Goal: Task Accomplishment & Management: Use online tool/utility

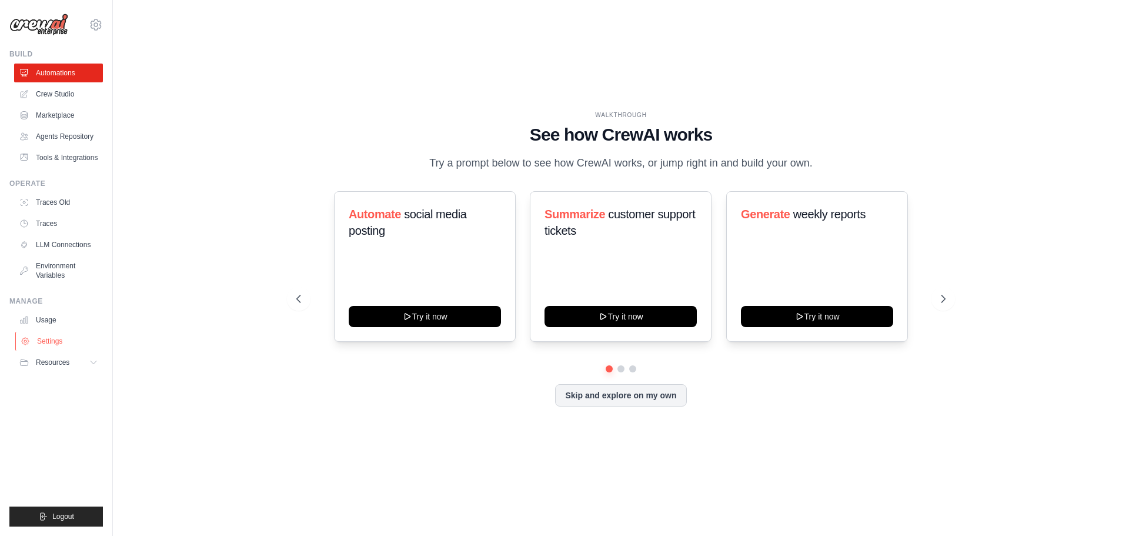
click at [59, 341] on link "Settings" at bounding box center [59, 341] width 89 height 19
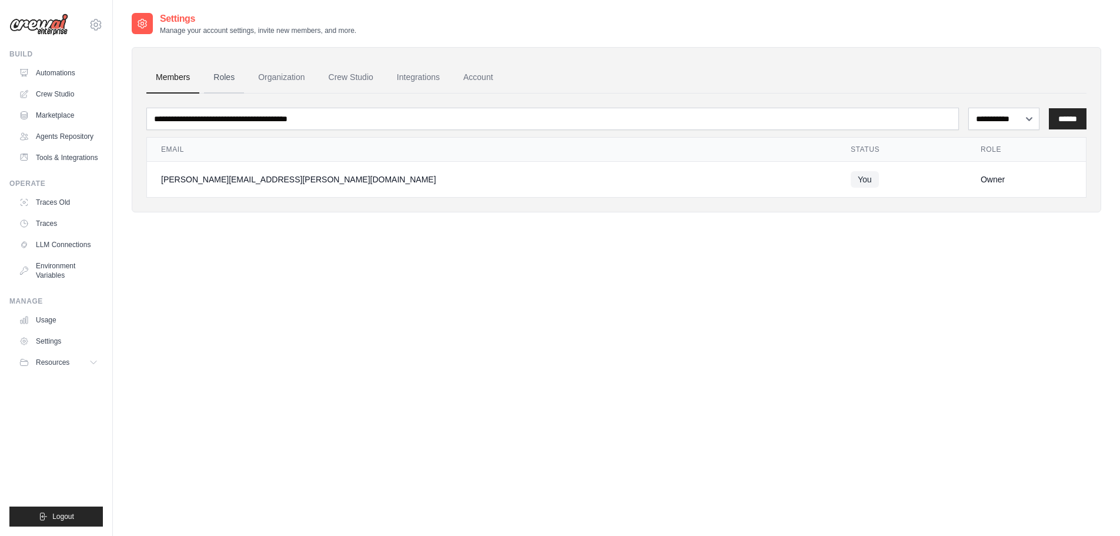
click at [228, 80] on link "Roles" at bounding box center [224, 78] width 40 height 32
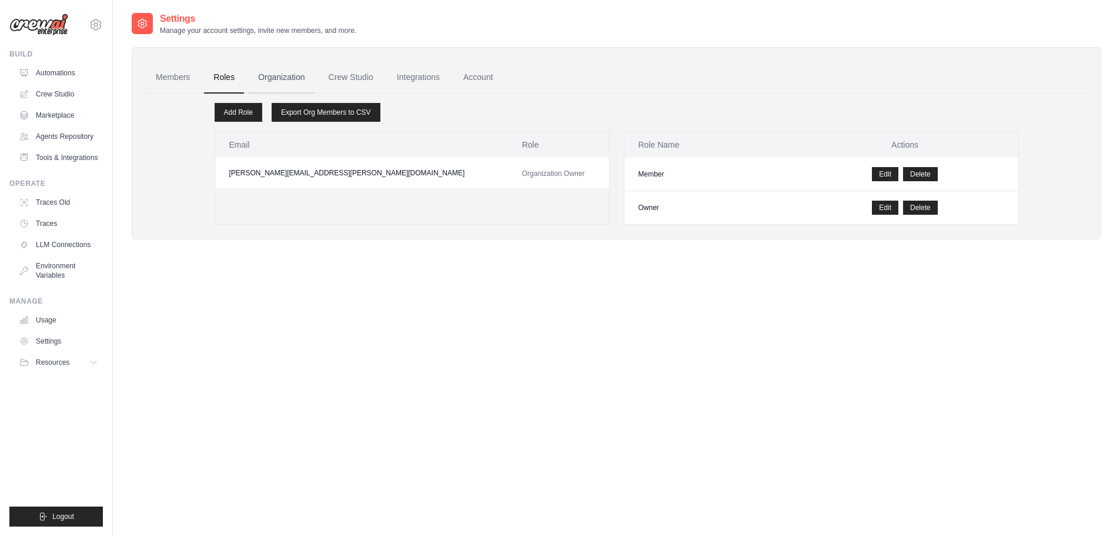
click at [285, 76] on link "Organization" at bounding box center [281, 78] width 65 height 32
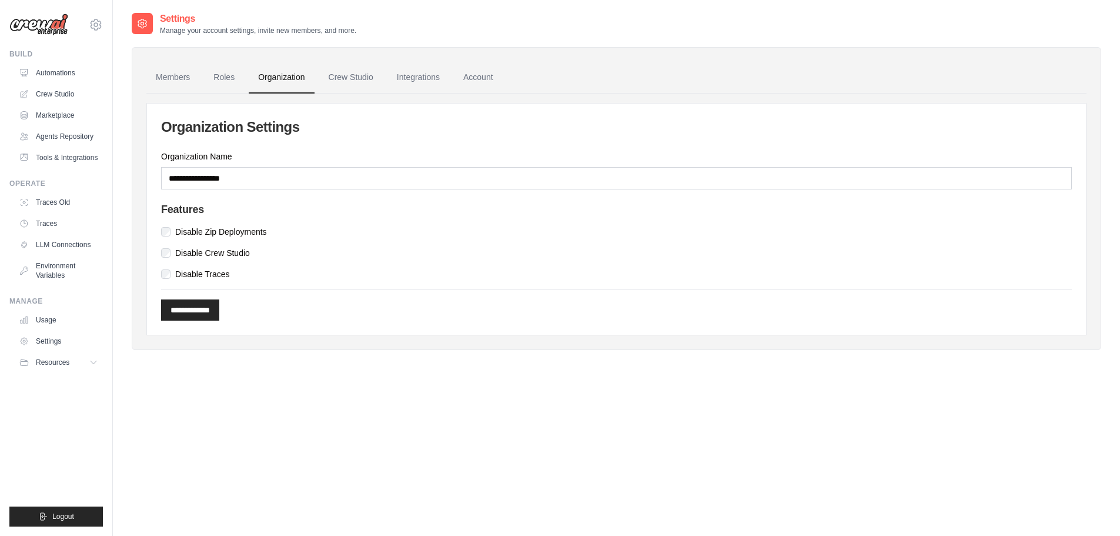
click at [351, 76] on link "Crew Studio" at bounding box center [351, 78] width 64 height 32
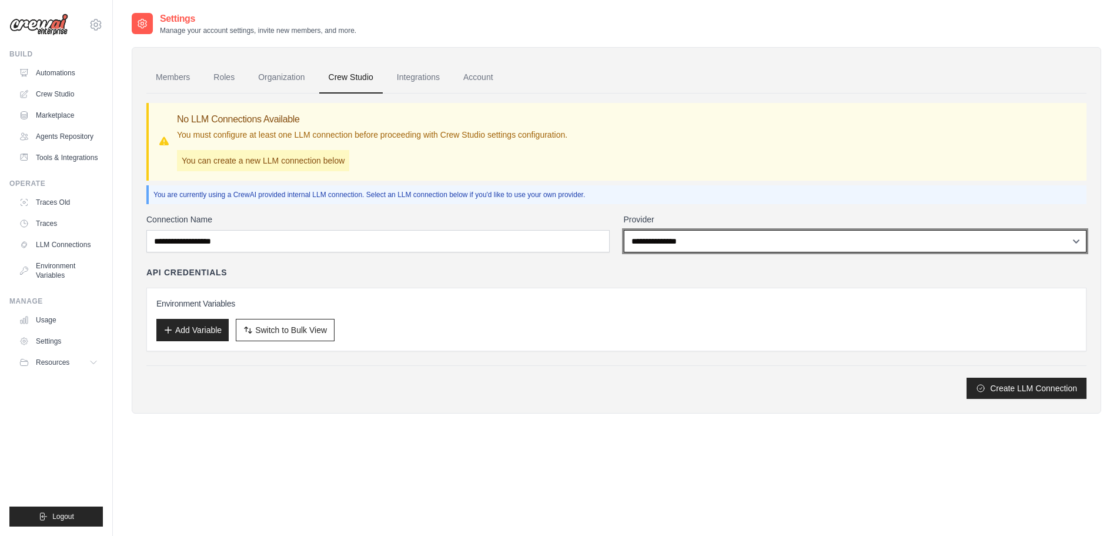
click at [650, 239] on select "**********" at bounding box center [855, 241] width 463 height 22
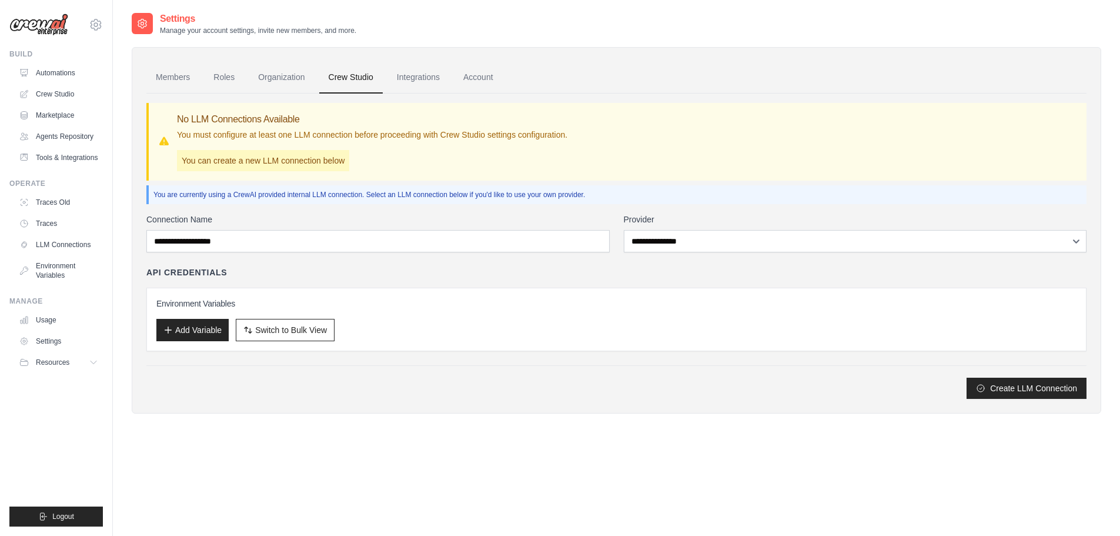
click at [343, 263] on div "**********" at bounding box center [616, 305] width 940 height 185
click at [61, 74] on link "Automations" at bounding box center [59, 73] width 89 height 19
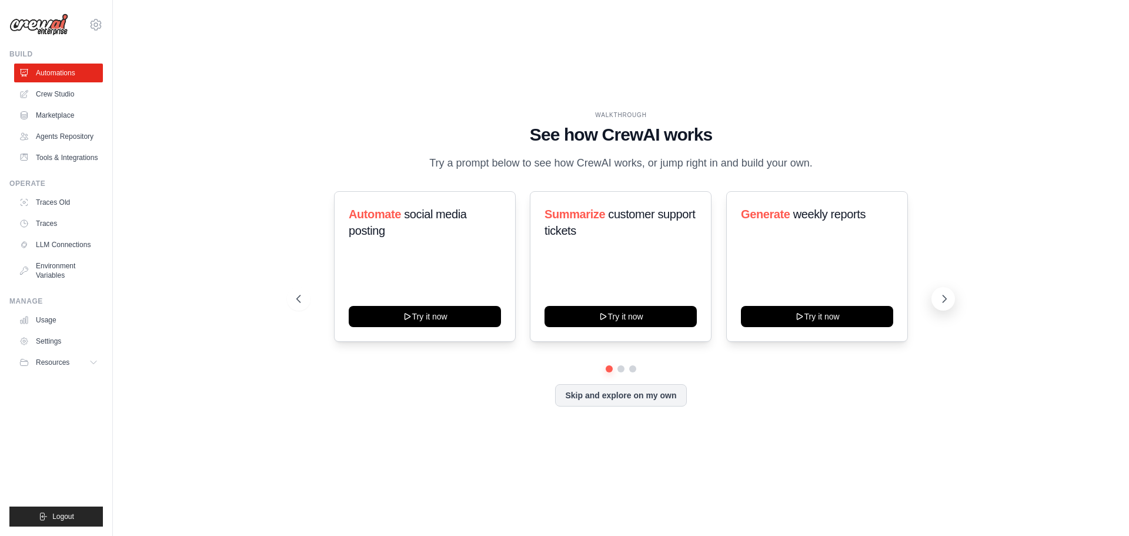
click at [947, 298] on icon at bounding box center [944, 299] width 12 height 12
click at [53, 132] on link "Agents Repository" at bounding box center [59, 136] width 89 height 19
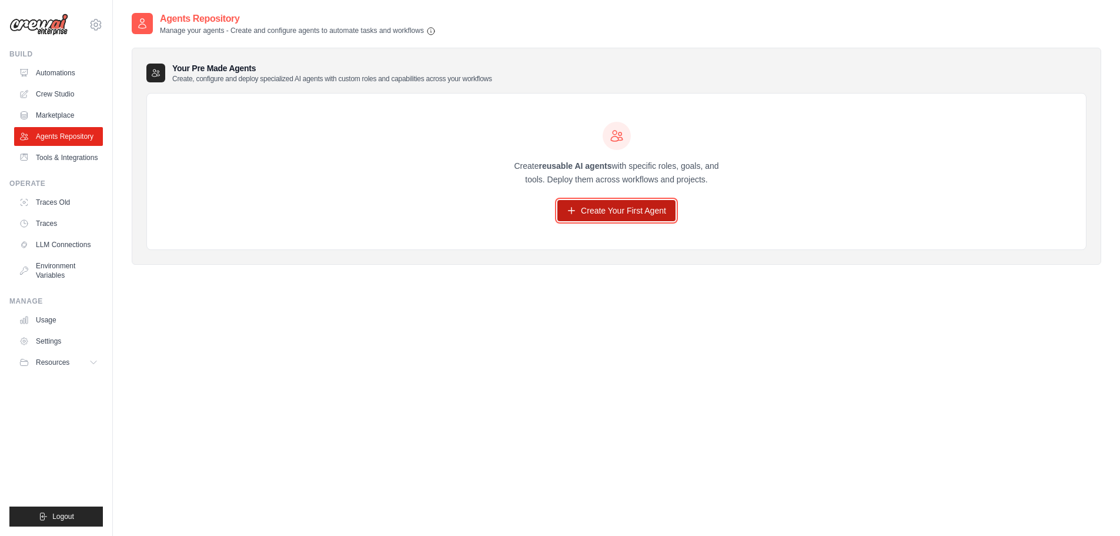
click at [630, 215] on link "Create Your First Agent" at bounding box center [616, 210] width 118 height 21
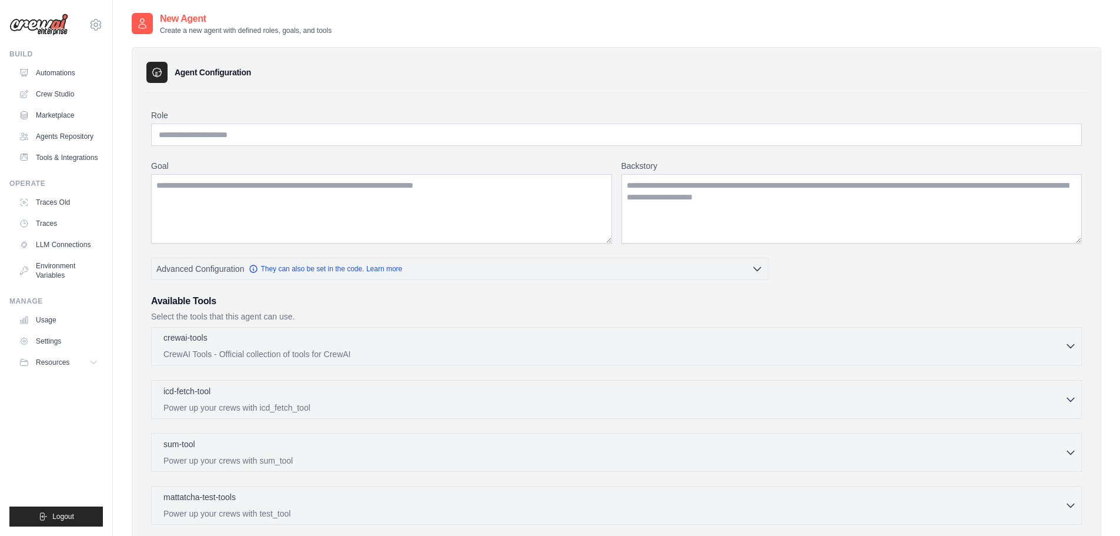
click at [206, 346] on div "crewai-tools 0 selected CrewAI Tools - Official collection of tools for CrewAI" at bounding box center [613, 346] width 901 height 28
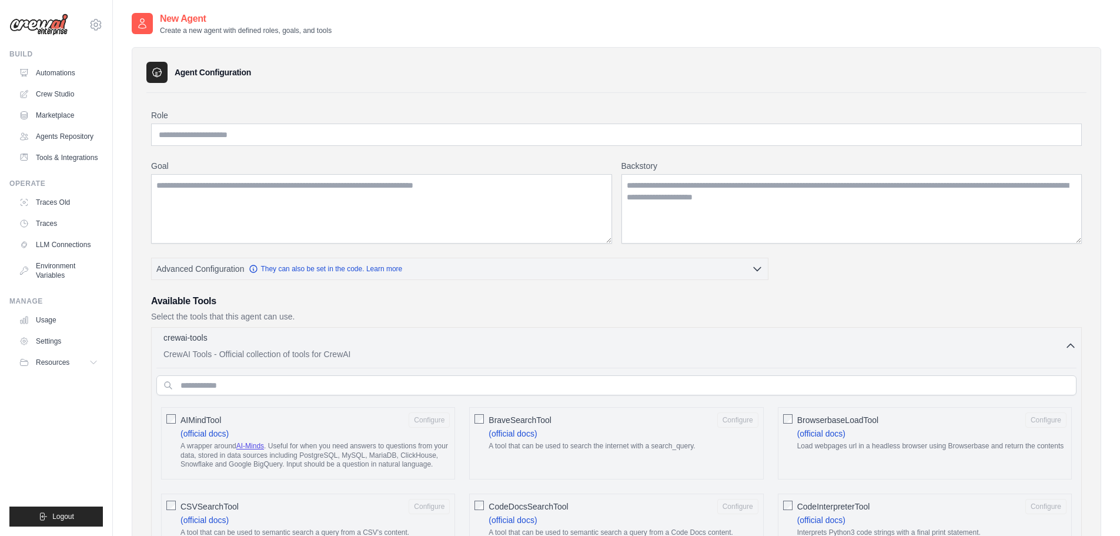
click at [238, 344] on div "crewai-tools 0 selected" at bounding box center [613, 339] width 901 height 14
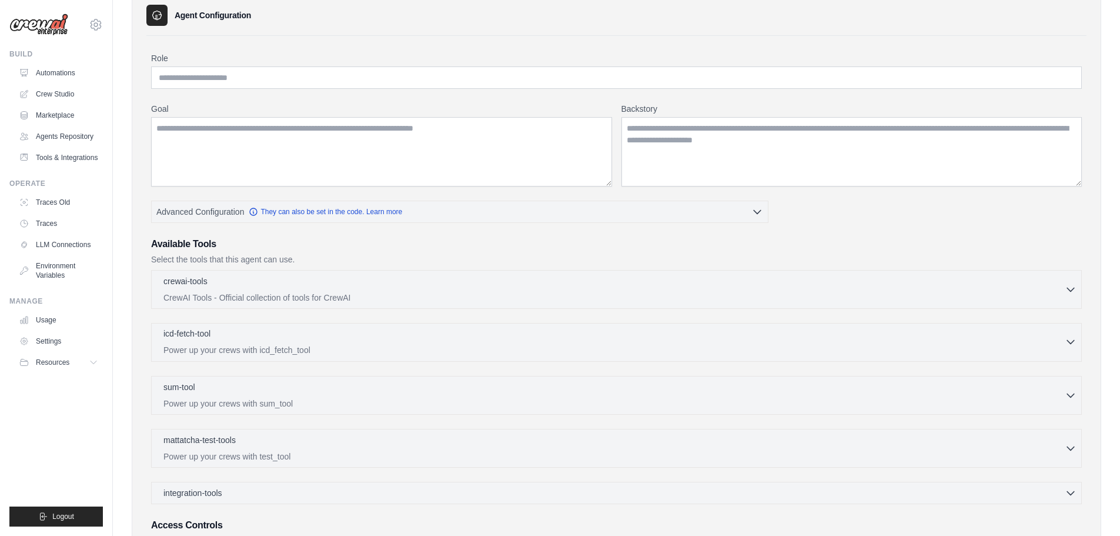
scroll to position [59, 0]
click at [249, 342] on div "icd-fetch-tool 0 selected Power up your crews with icd_fetch_tool" at bounding box center [613, 340] width 901 height 28
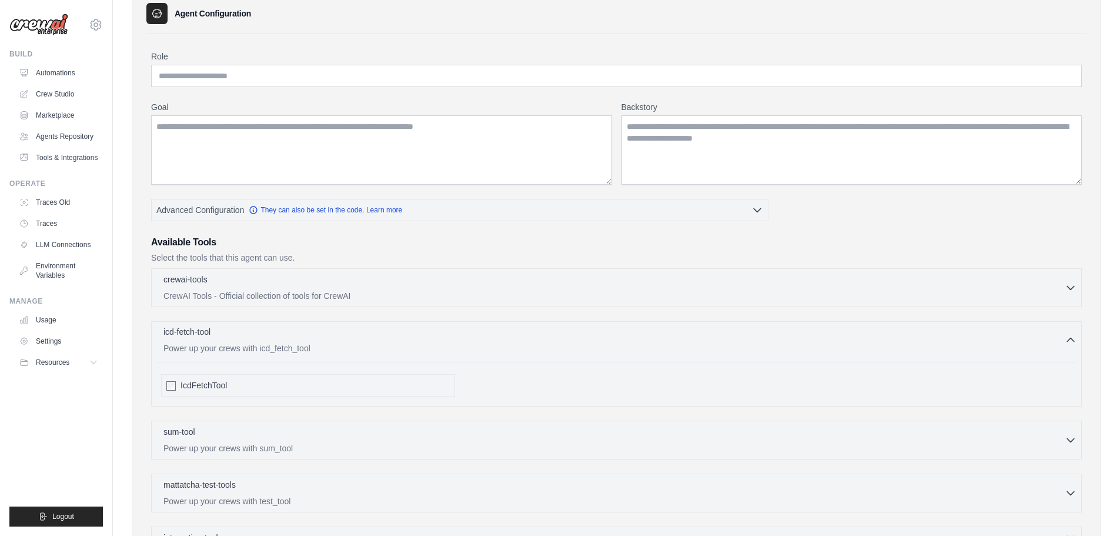
click at [249, 342] on div "icd-fetch-tool 0 selected Power up your crews with icd_fetch_tool" at bounding box center [613, 340] width 901 height 28
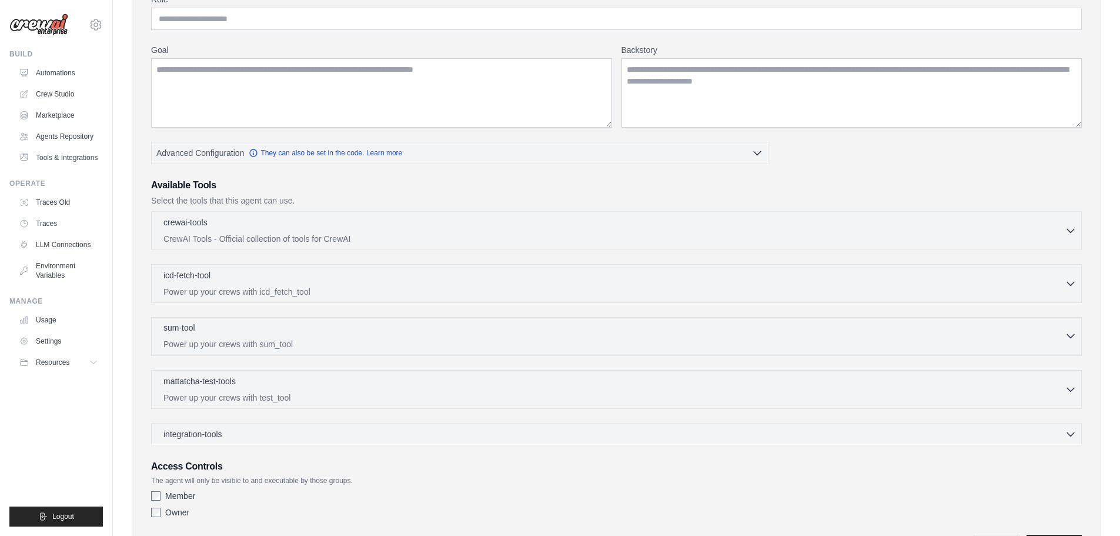
scroll to position [118, 0]
click at [263, 335] on div "sum-tool 0 selected Power up your crews with sum_tool" at bounding box center [613, 334] width 901 height 28
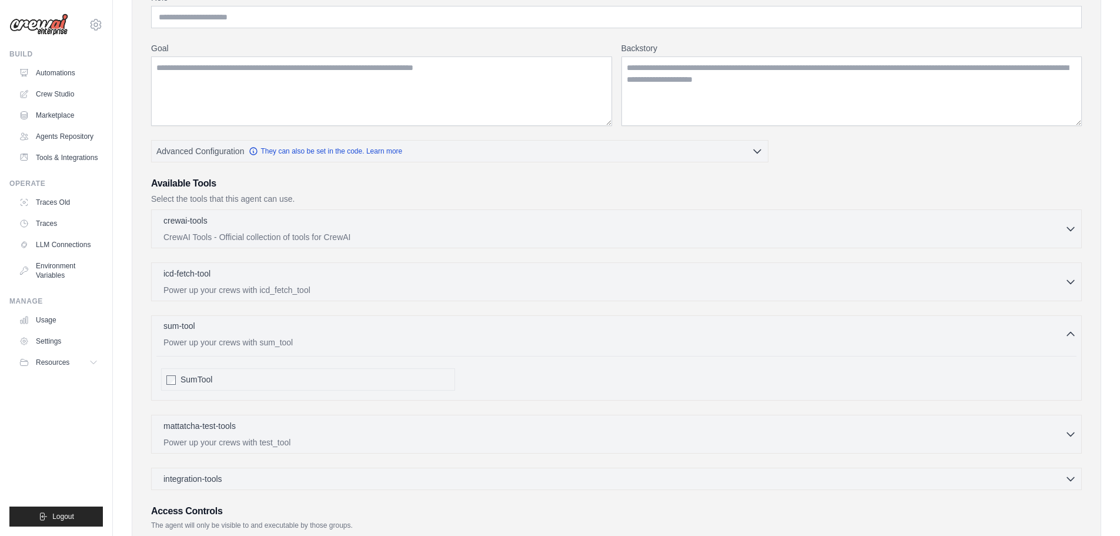
click at [263, 335] on div "sum-tool 0 selected Power up your crews with sum_tool" at bounding box center [613, 334] width 901 height 28
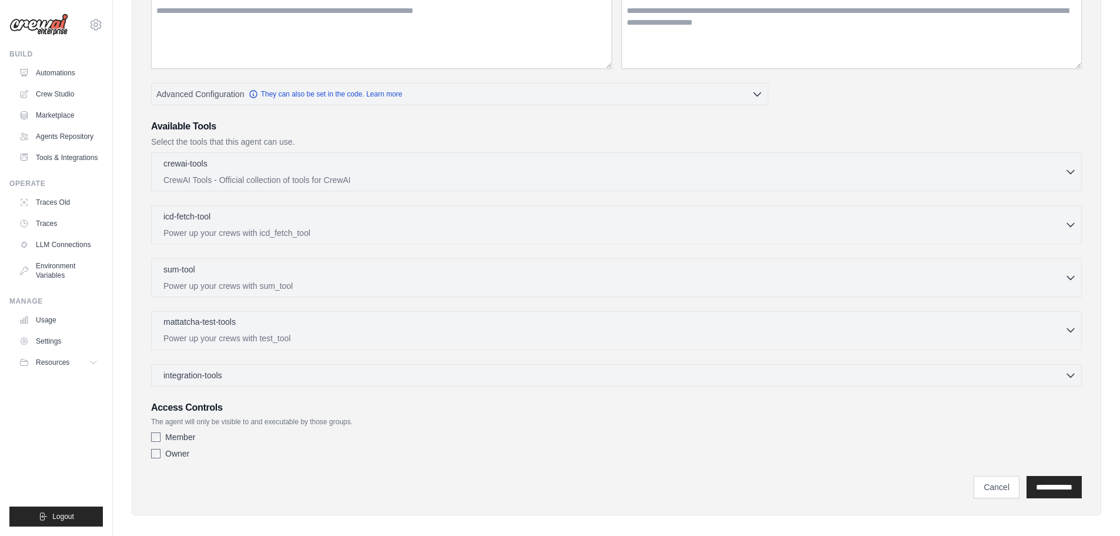
scroll to position [176, 0]
click at [265, 375] on div "integration-tools 0 selected" at bounding box center [619, 373] width 913 height 12
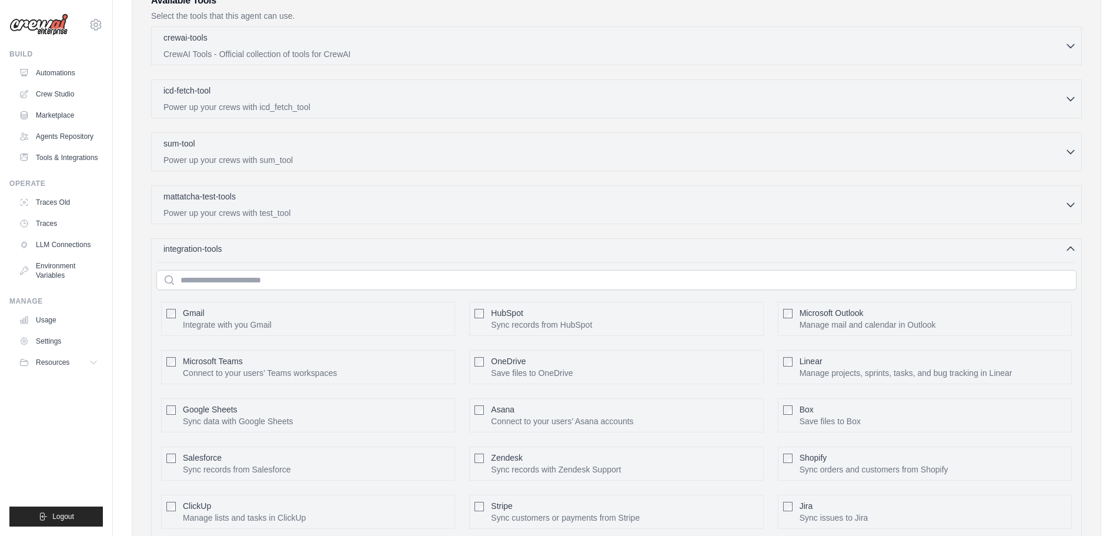
scroll to position [276, 0]
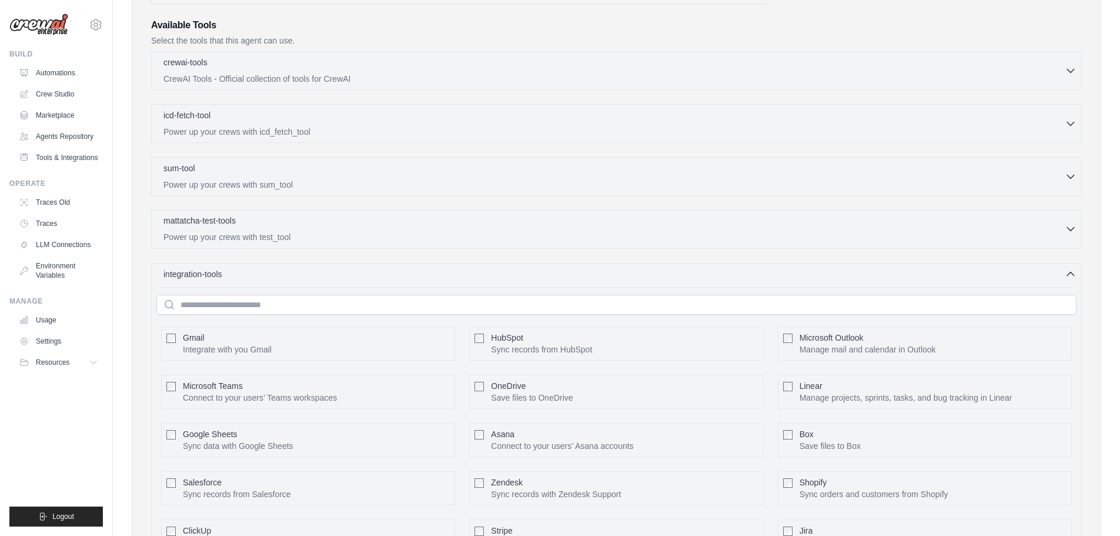
click at [222, 231] on p "Power up your crews with test_tool" at bounding box center [613, 237] width 901 height 12
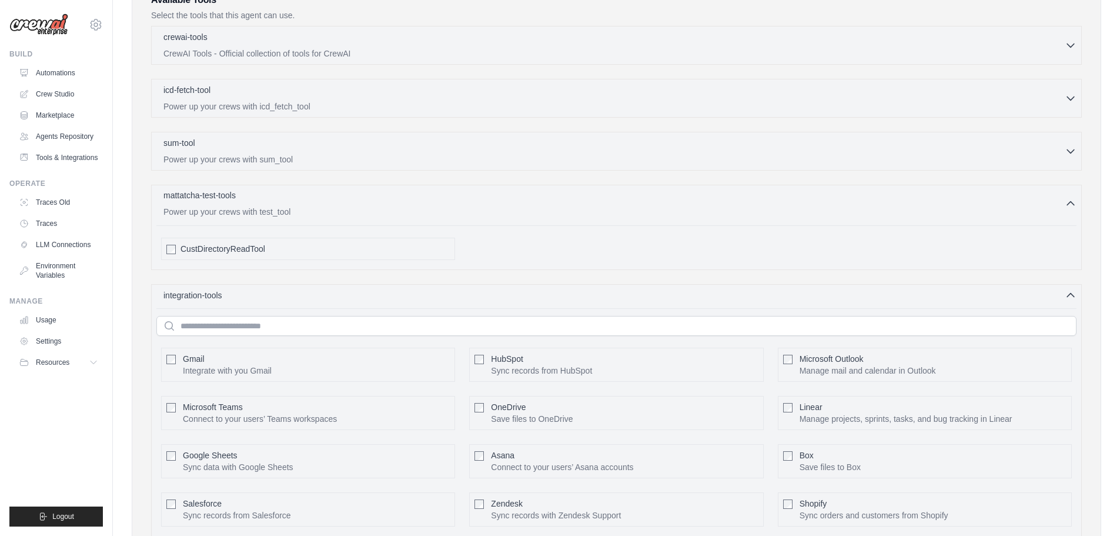
scroll to position [335, 0]
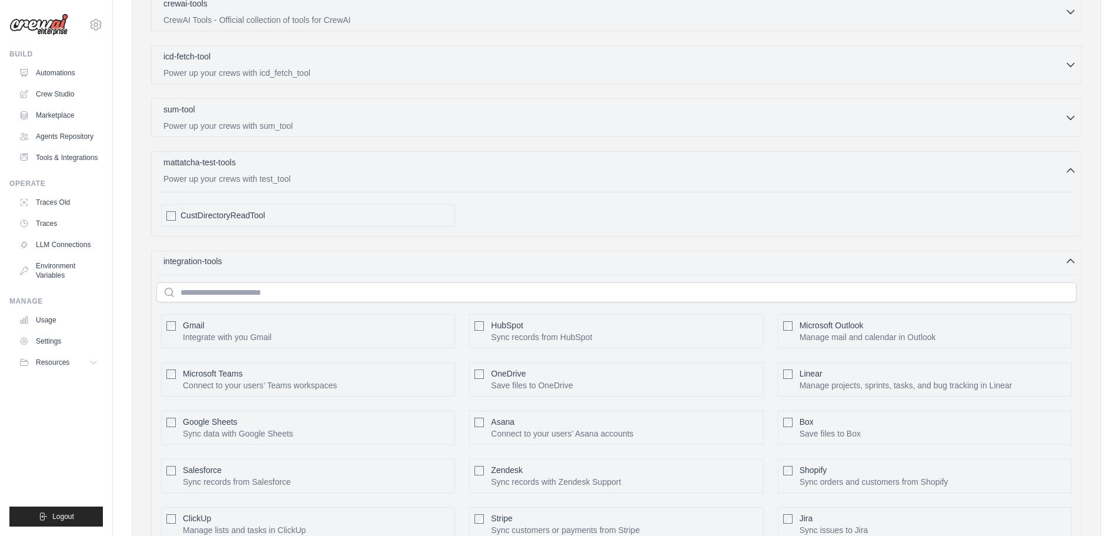
click at [232, 263] on div "integration-tools 0 selected" at bounding box center [619, 261] width 913 height 12
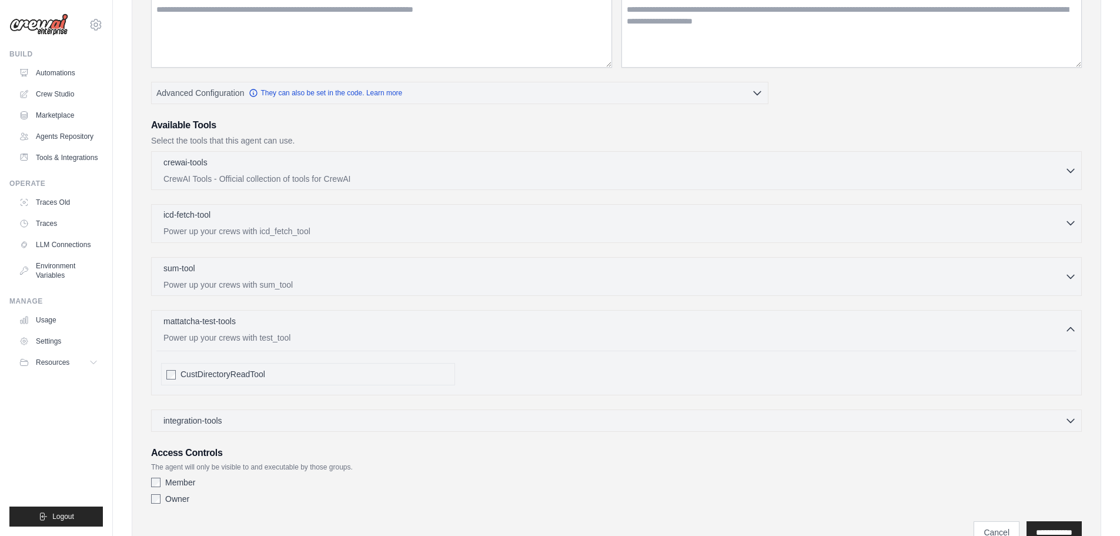
scroll to position [172, 0]
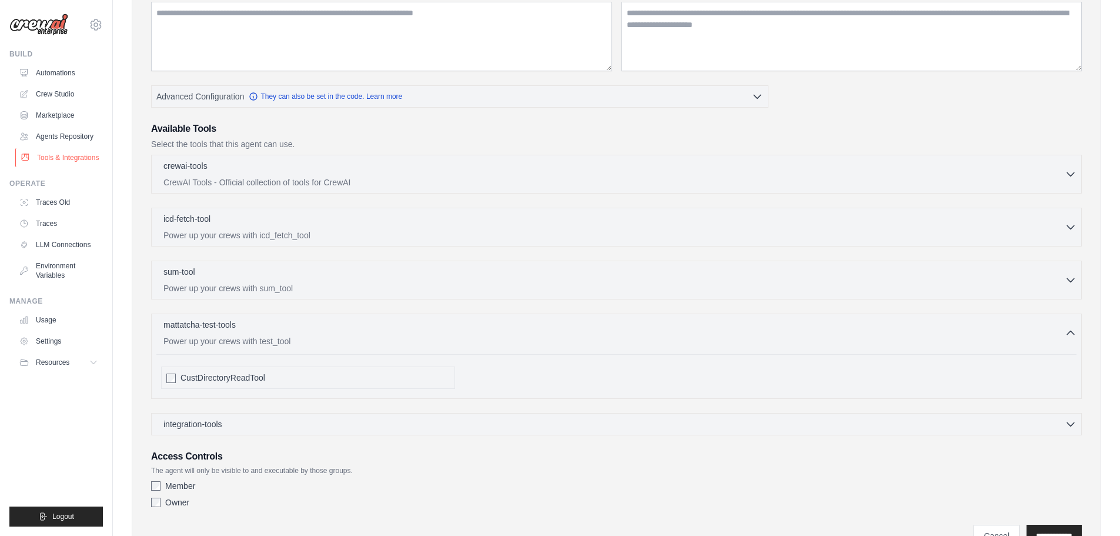
click at [79, 159] on link "Tools & Integrations" at bounding box center [59, 157] width 89 height 19
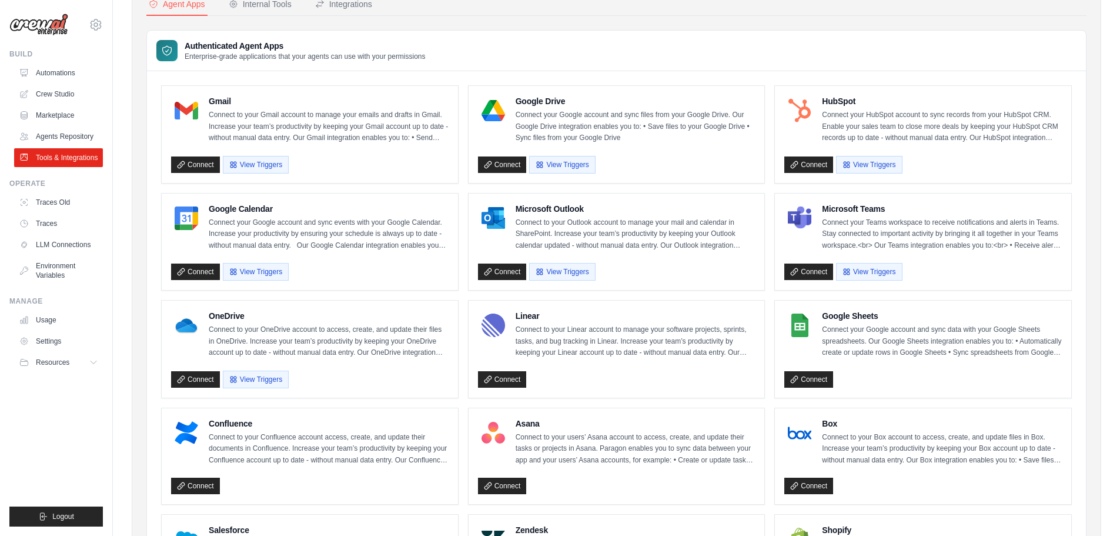
scroll to position [54, 0]
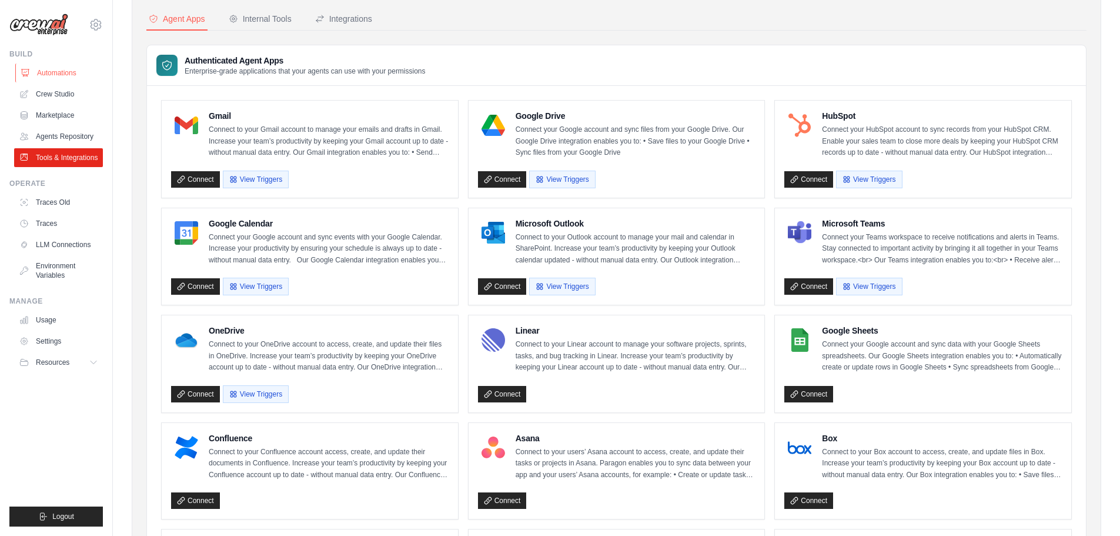
click at [72, 73] on link "Automations" at bounding box center [59, 73] width 89 height 19
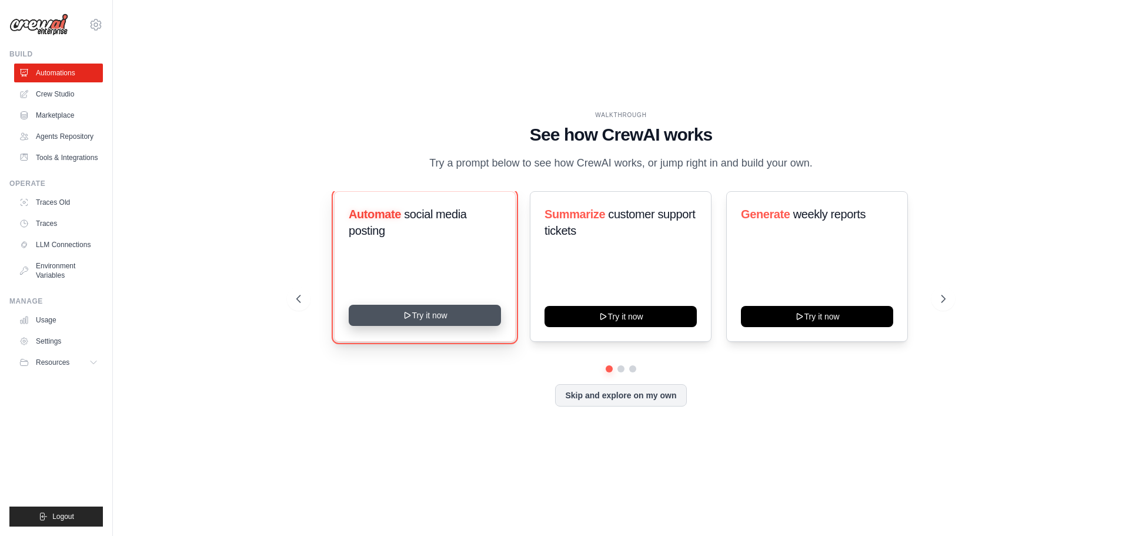
click at [457, 315] on button "Try it now" at bounding box center [425, 315] width 152 height 21
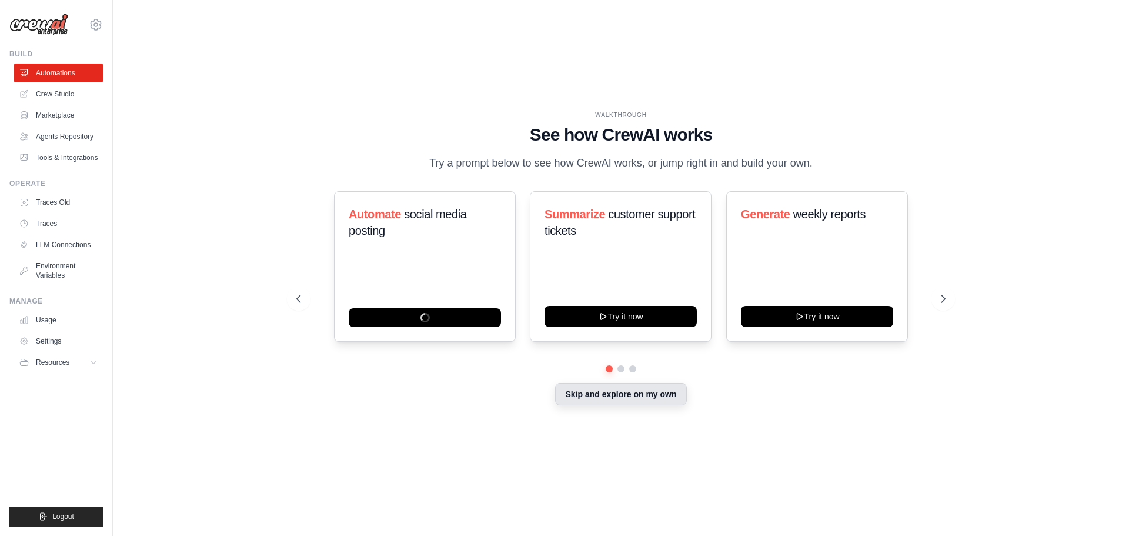
click at [630, 398] on button "Skip and explore on my own" at bounding box center [620, 394] width 131 height 22
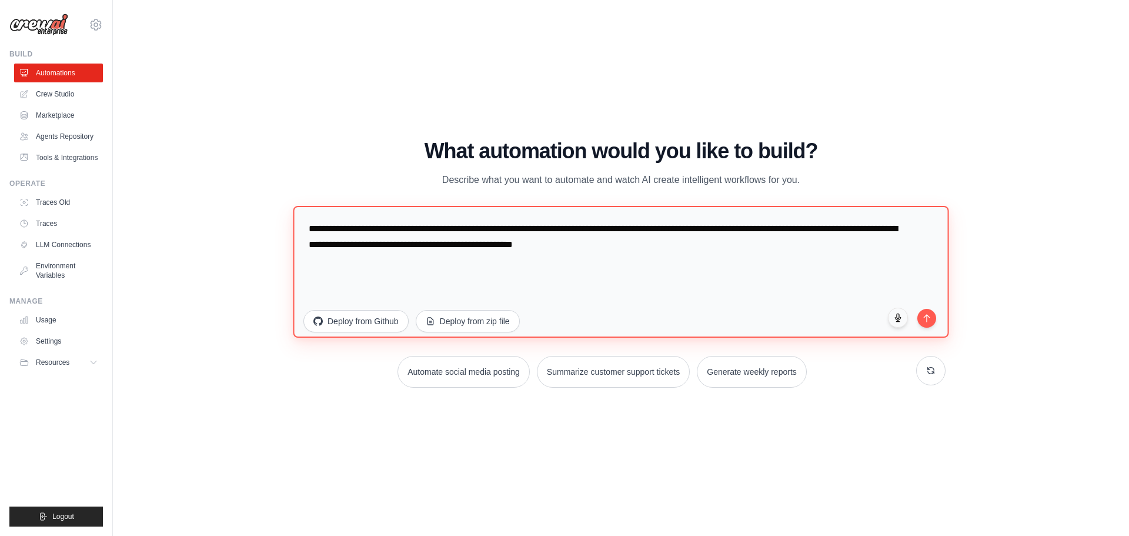
click at [397, 229] on textarea "**********" at bounding box center [621, 271] width 656 height 132
click at [898, 233] on textarea "**********" at bounding box center [621, 271] width 656 height 132
click at [747, 261] on textarea "**********" at bounding box center [621, 271] width 656 height 132
drag, startPoint x: 741, startPoint y: 252, endPoint x: 286, endPoint y: 223, distance: 456.6
click at [286, 223] on div "WALKTHROUGH See how CrewAI works Try a prompt below to see how CrewAI works, or…" at bounding box center [620, 268] width 677 height 258
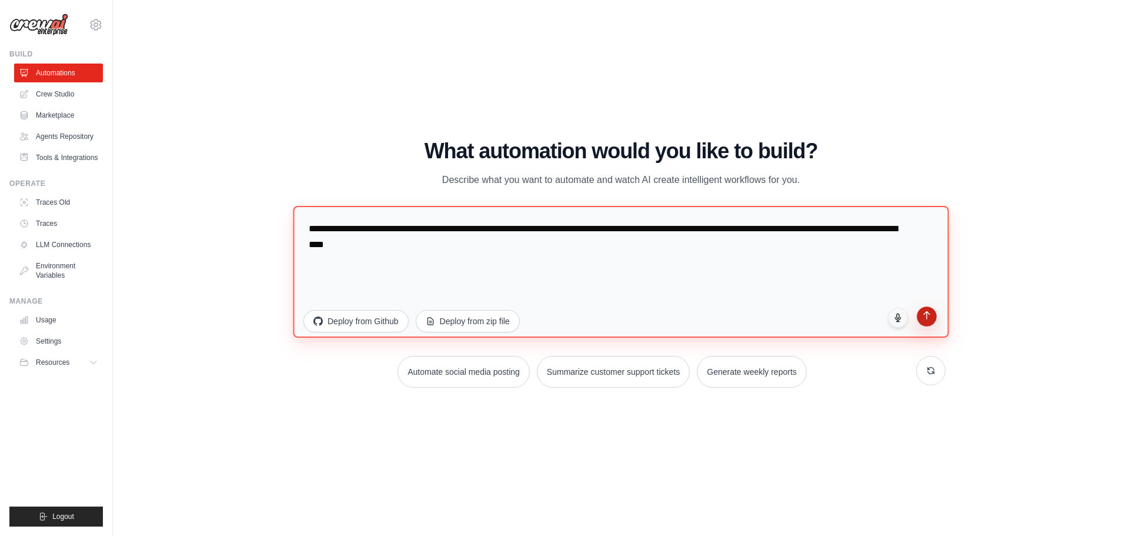
type textarea "**********"
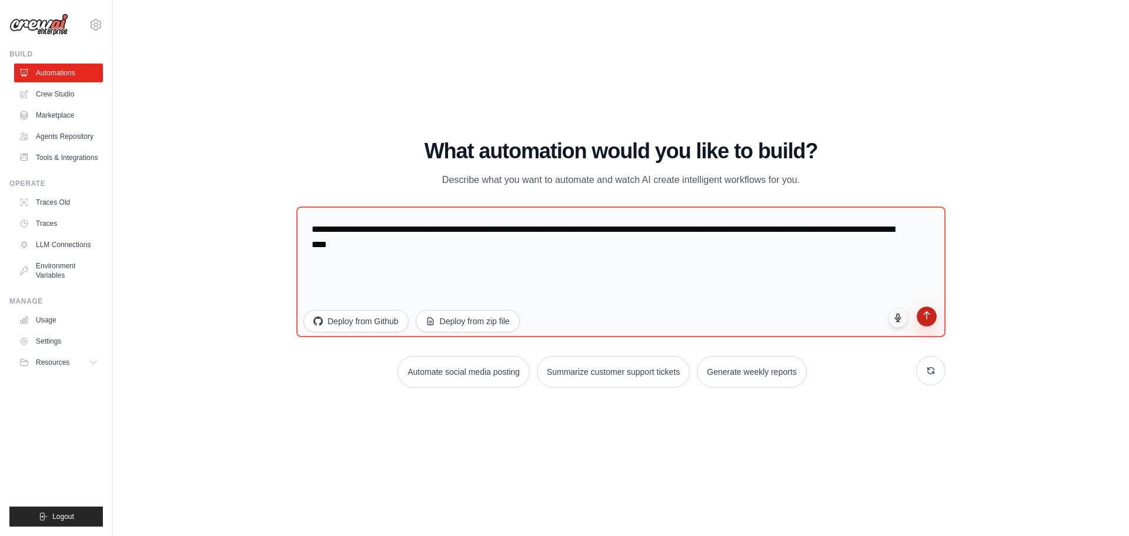
click at [928, 319] on icon "submit" at bounding box center [927, 315] width 10 height 10
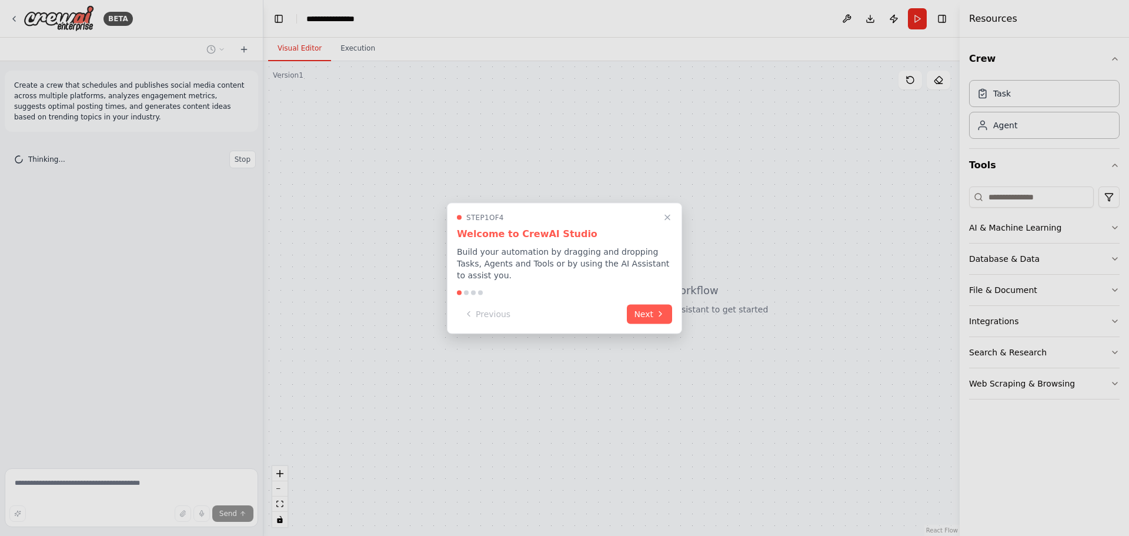
click at [12, 16] on div at bounding box center [564, 268] width 1129 height 536
click at [664, 222] on icon "Close walkthrough" at bounding box center [667, 217] width 11 height 11
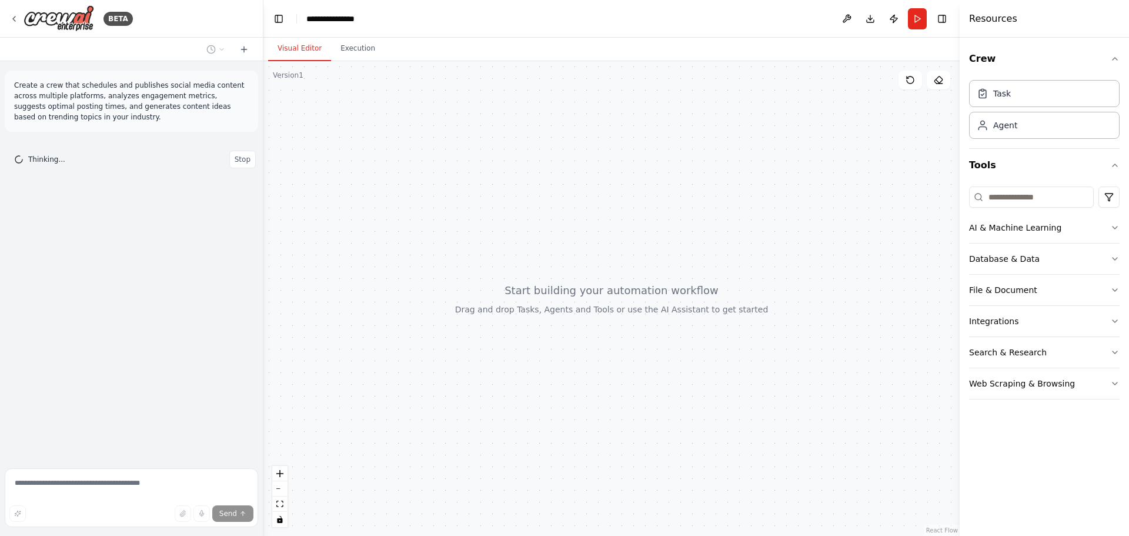
click at [9, 21] on div "BETA" at bounding box center [131, 19] width 263 height 38
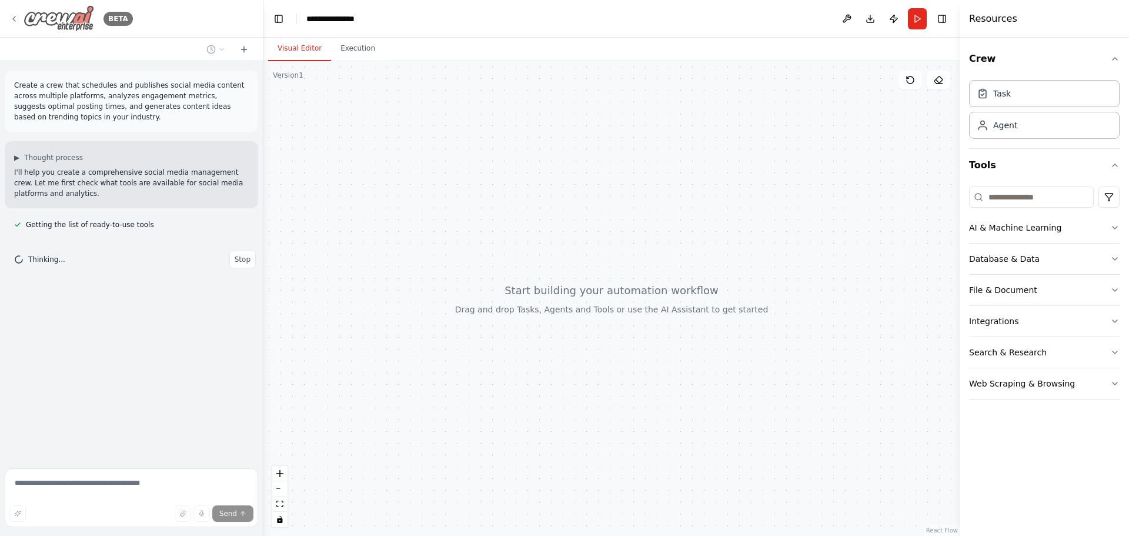
click at [18, 15] on icon at bounding box center [13, 18] width 9 height 9
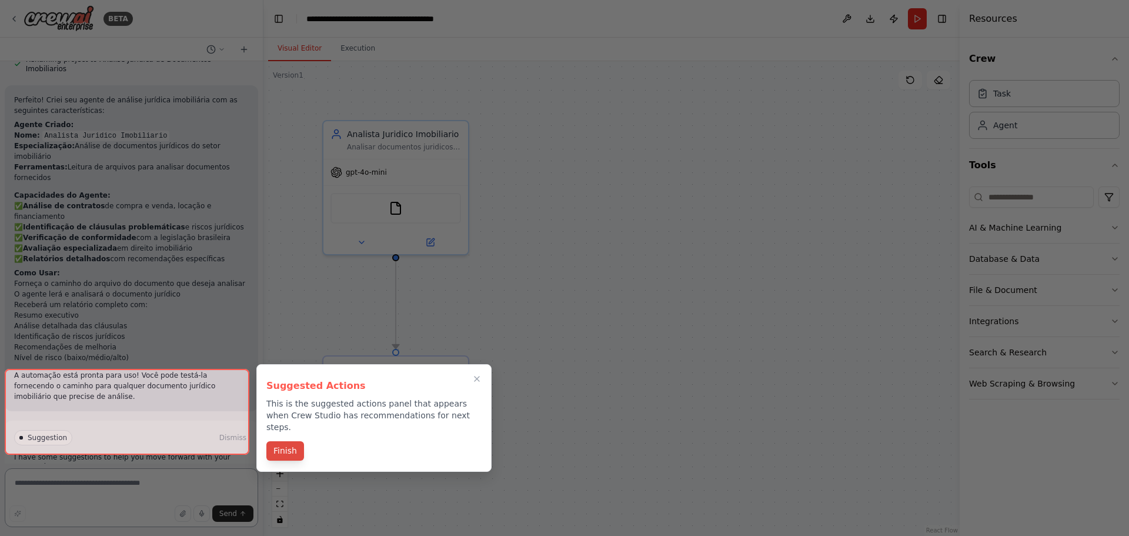
scroll to position [614, 0]
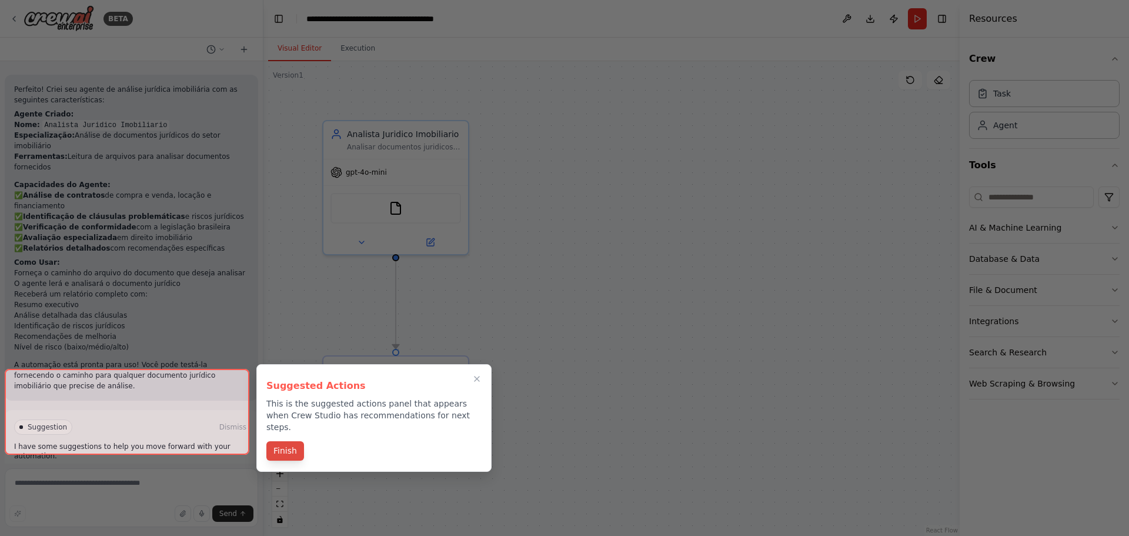
click at [286, 441] on button "Finish" at bounding box center [285, 450] width 38 height 19
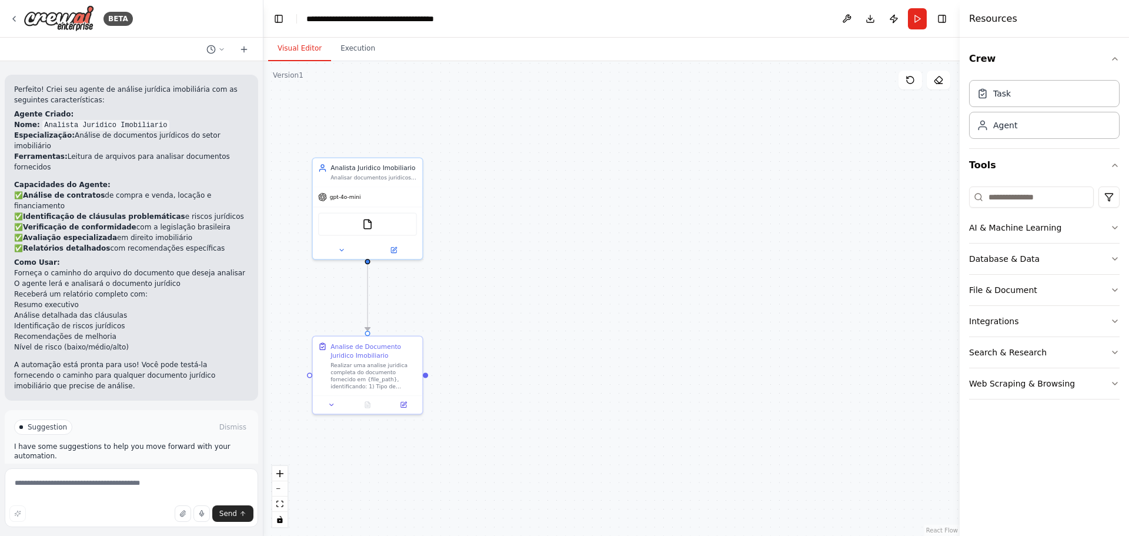
click at [132, 472] on span "Run Automation" at bounding box center [136, 476] width 57 height 9
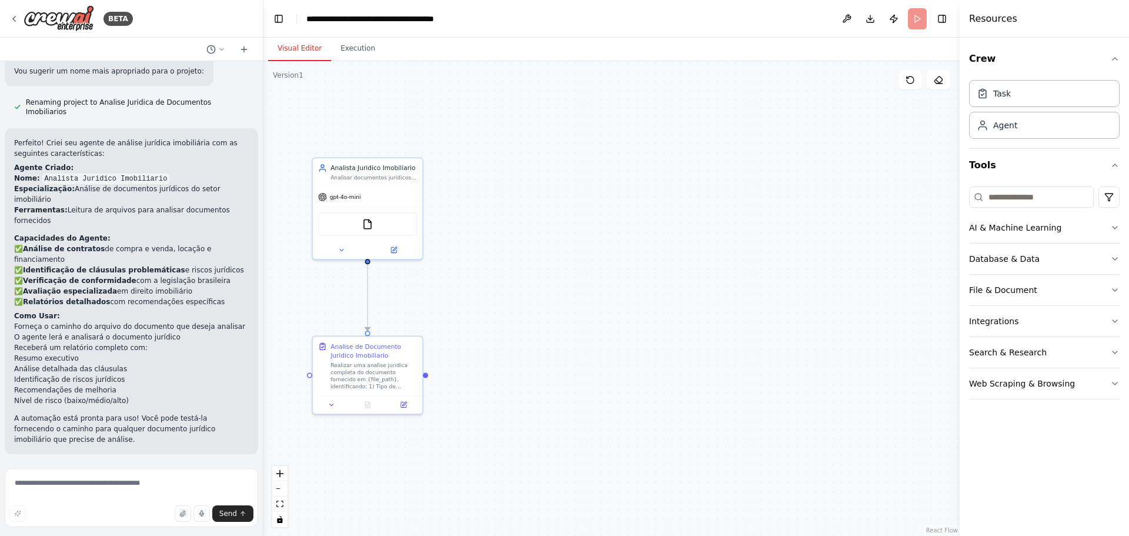
scroll to position [519, 0]
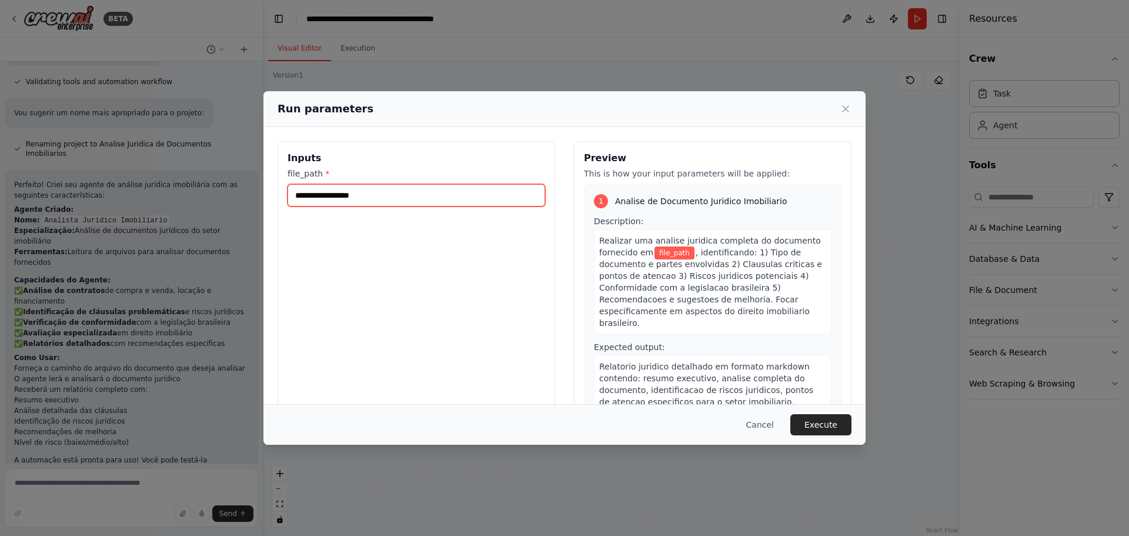
click at [327, 199] on input "file_path *" at bounding box center [417, 195] width 258 height 22
click at [333, 197] on input "file_path *" at bounding box center [417, 195] width 258 height 22
click at [847, 105] on icon at bounding box center [846, 109] width 12 height 12
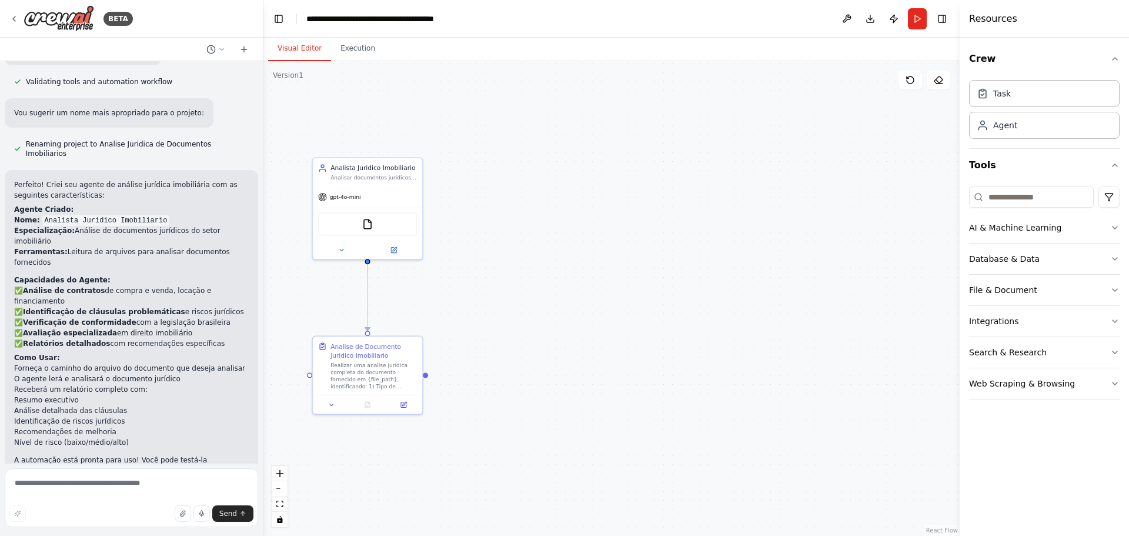
click at [701, 303] on div ".deletable-edge-delete-btn { width: 20px; height: 20px; border: 0px solid #ffff…" at bounding box center [611, 298] width 696 height 475
click at [342, 49] on button "Execution" at bounding box center [358, 48] width 54 height 25
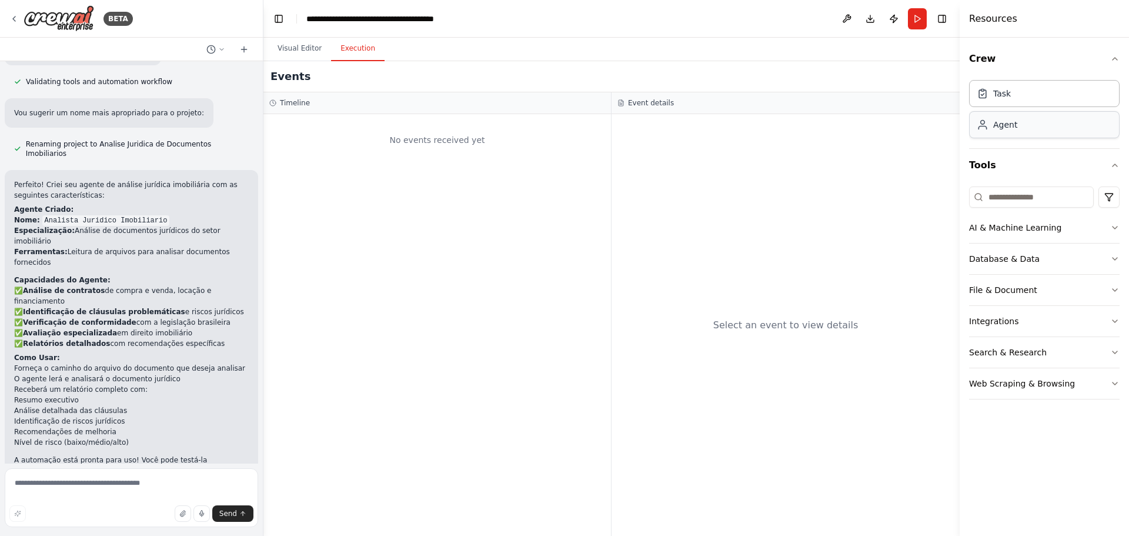
click at [998, 132] on div "Agent" at bounding box center [1044, 124] width 151 height 27
click at [1114, 226] on icon "button" at bounding box center [1114, 227] width 9 height 9
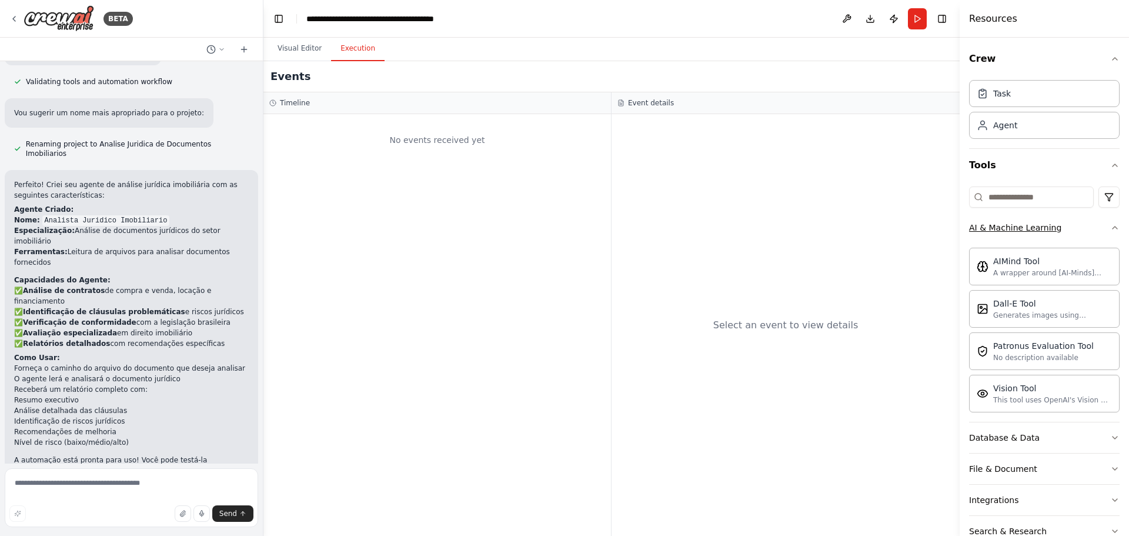
click at [1114, 226] on div "Crew Task Agent Tools AI & Machine Learning AIMind Tool A wrapper around [AI-Mi…" at bounding box center [1044, 287] width 169 height 498
click at [1110, 436] on icon "button" at bounding box center [1114, 437] width 9 height 9
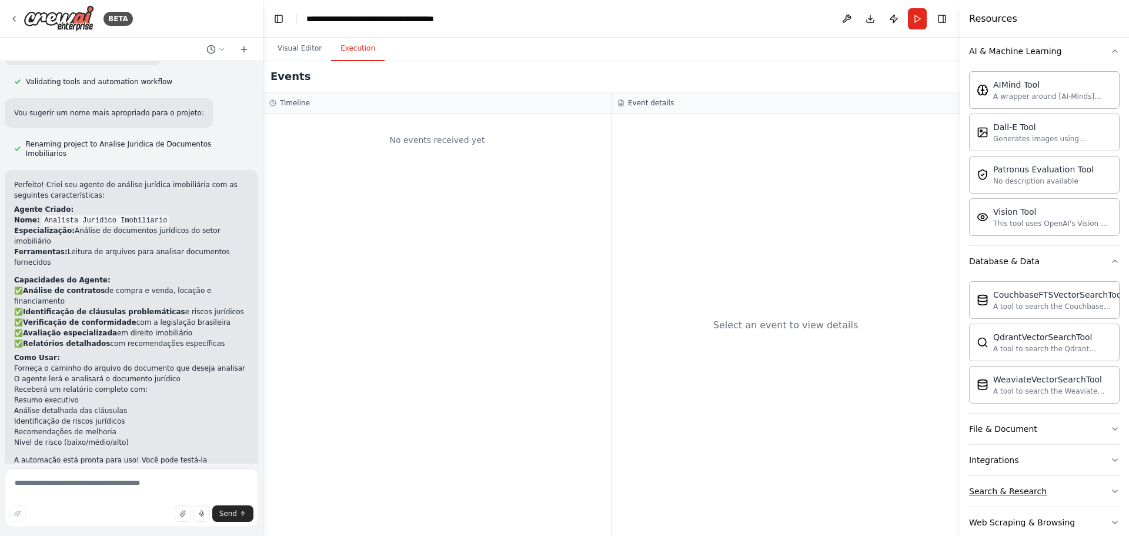
scroll to position [198, 0]
